Goal: Information Seeking & Learning: Learn about a topic

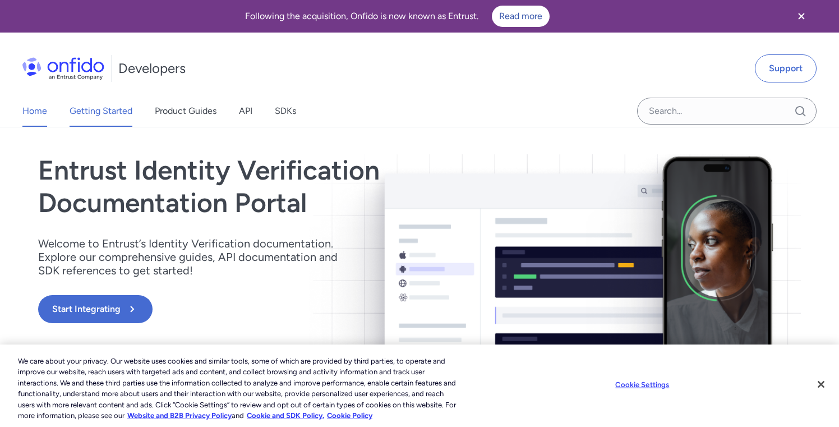
click at [132, 117] on link "Getting Started" at bounding box center [101, 110] width 63 height 31
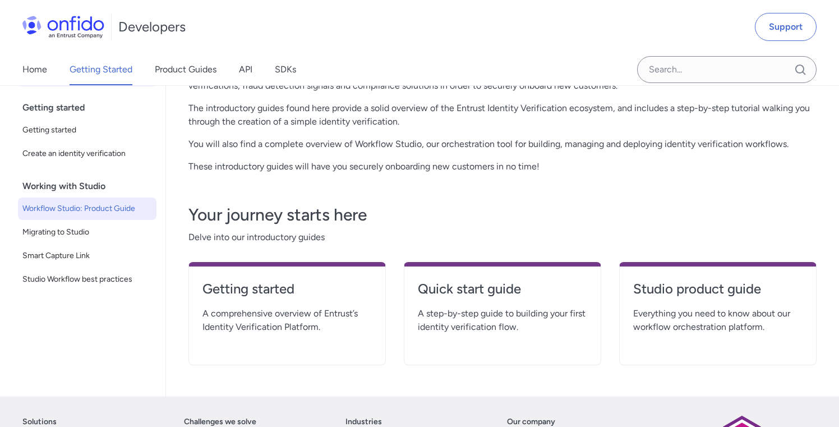
scroll to position [119, 0]
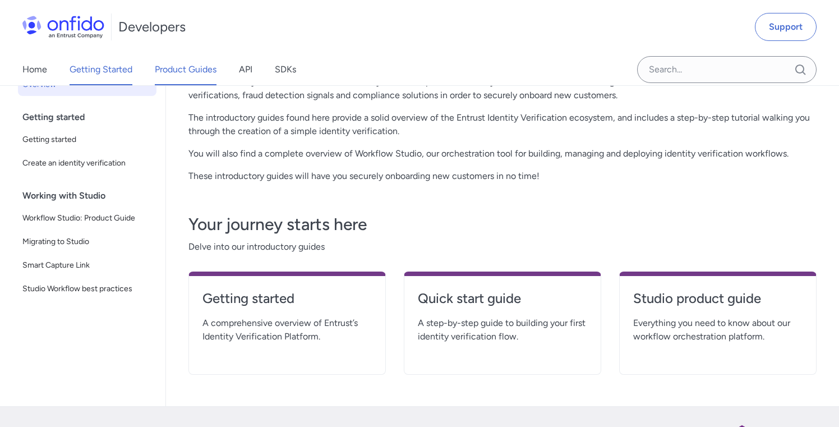
click at [210, 72] on link "Product Guides" at bounding box center [186, 69] width 62 height 31
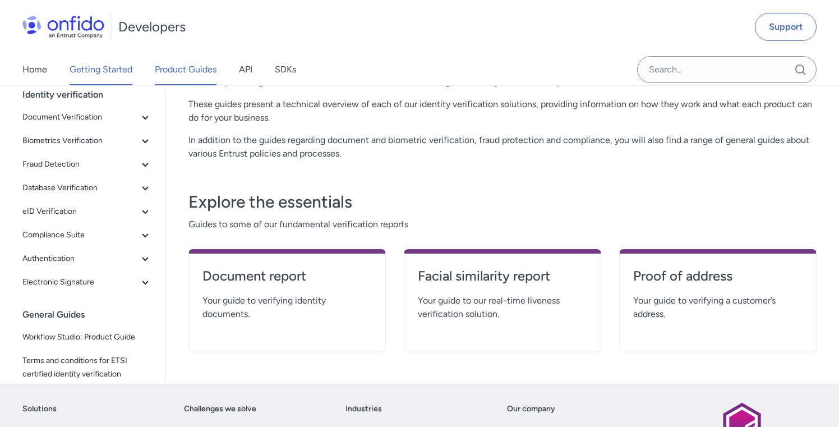
click at [130, 71] on link "Getting Started" at bounding box center [101, 69] width 63 height 31
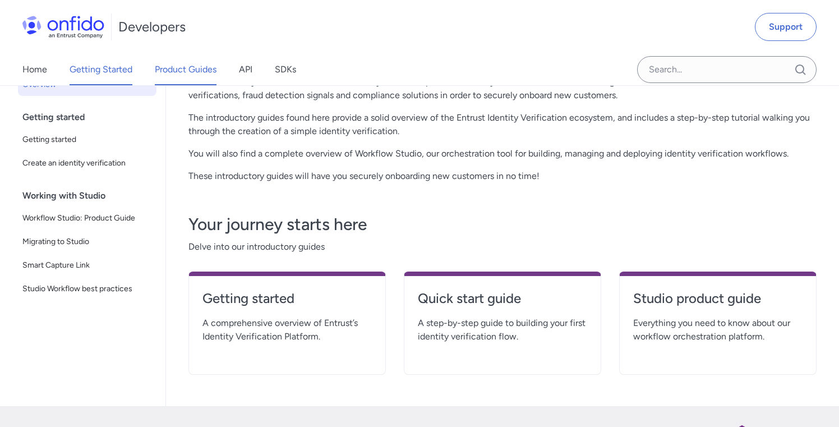
click at [203, 73] on link "Product Guides" at bounding box center [186, 69] width 62 height 31
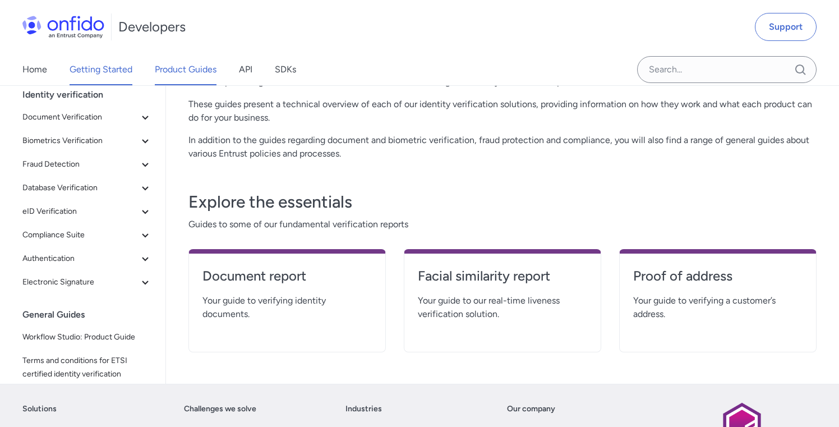
click at [113, 75] on link "Getting Started" at bounding box center [101, 69] width 63 height 31
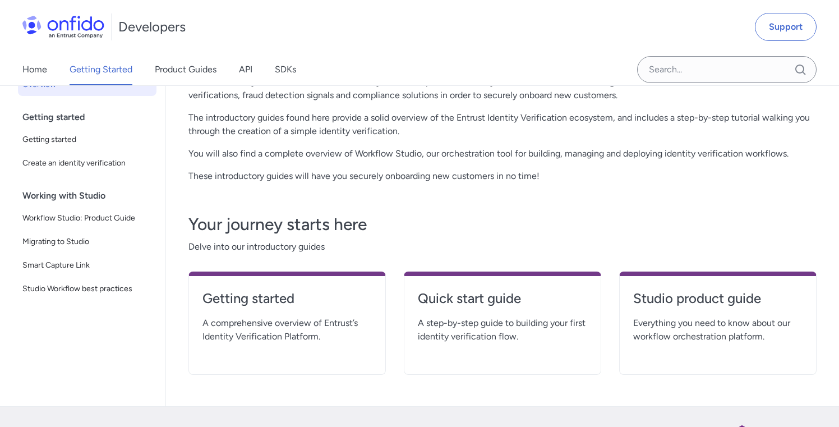
click at [112, 128] on div "Getting started" at bounding box center [91, 117] width 139 height 22
click at [72, 146] on span "Getting started" at bounding box center [87, 139] width 130 height 13
